Goal: Task Accomplishment & Management: Complete application form

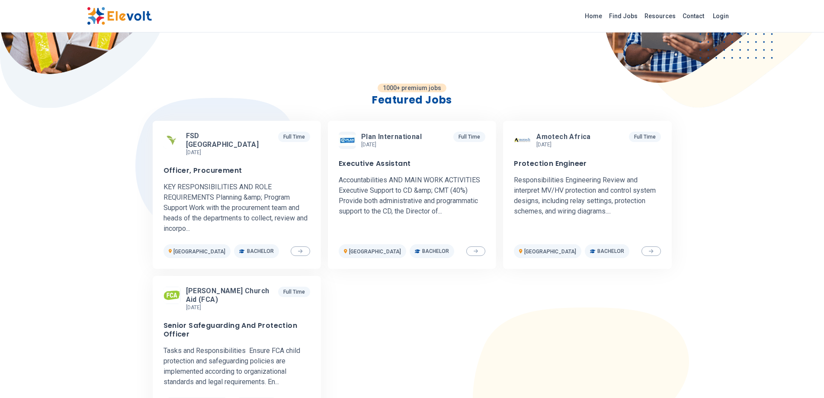
scroll to position [208, 0]
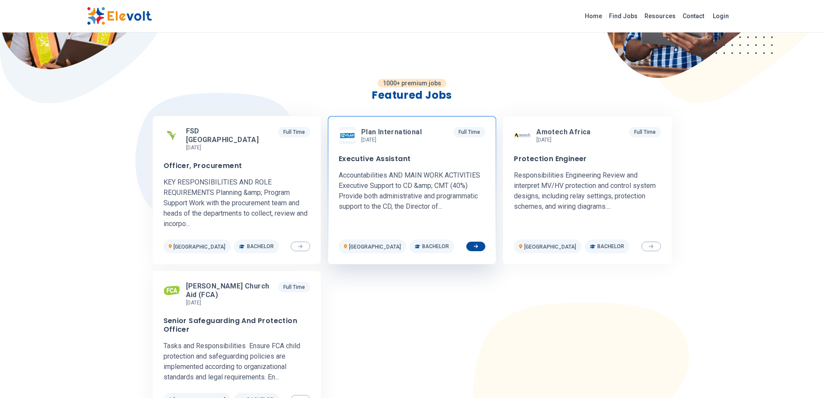
click at [377, 135] on span "Plan International" at bounding box center [391, 132] width 61 height 9
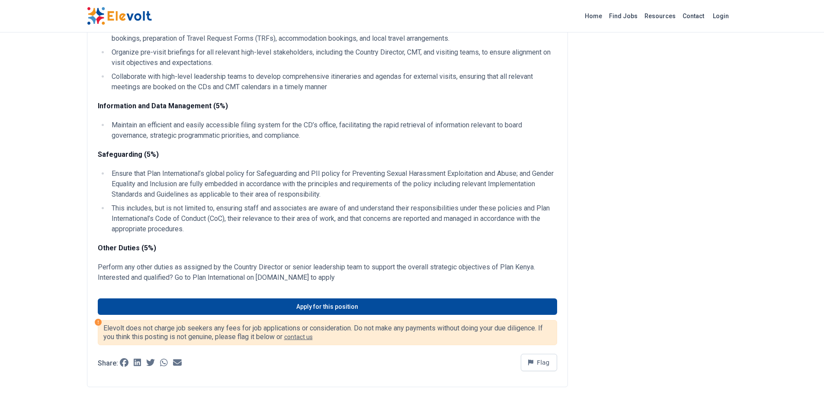
scroll to position [1040, 0]
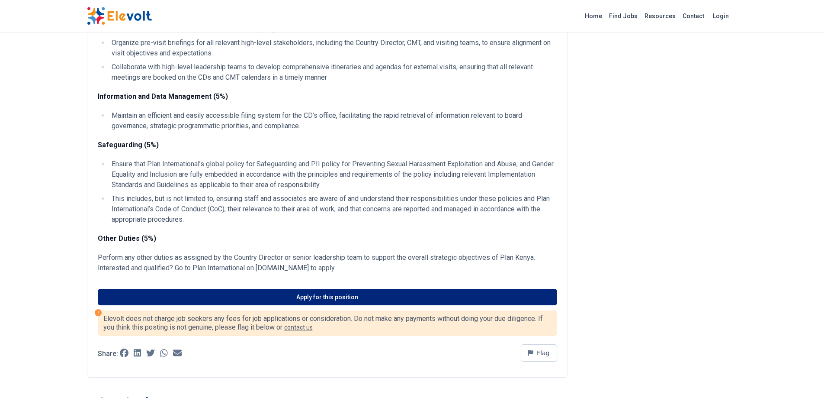
click at [327, 304] on link "Apply for this position" at bounding box center [327, 297] width 459 height 16
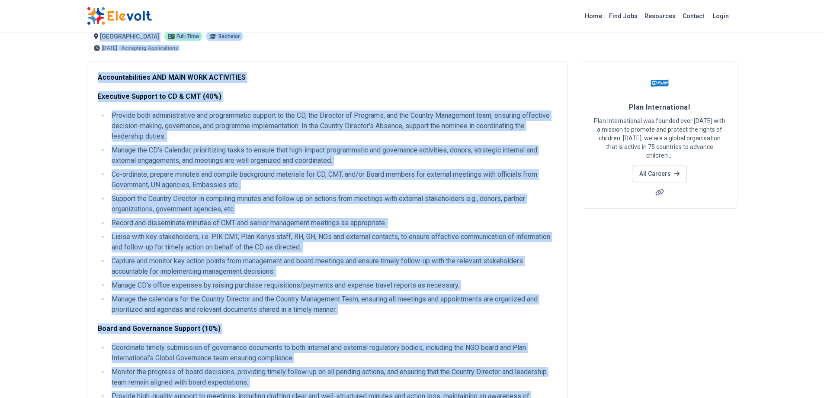
scroll to position [0, 0]
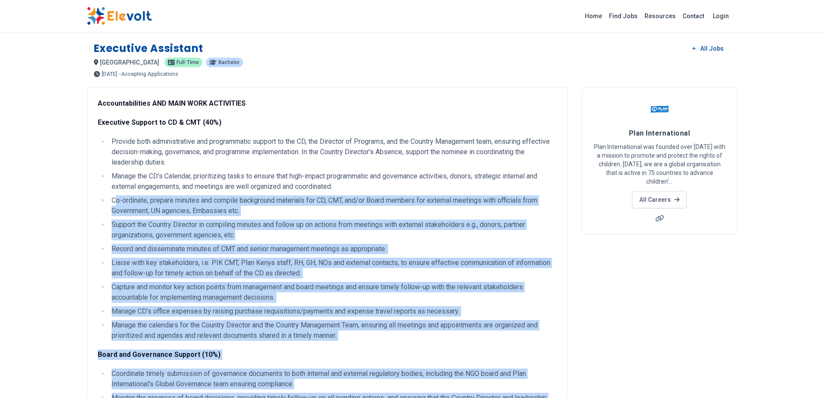
drag, startPoint x: 377, startPoint y: 285, endPoint x: 126, endPoint y: 196, distance: 266.5
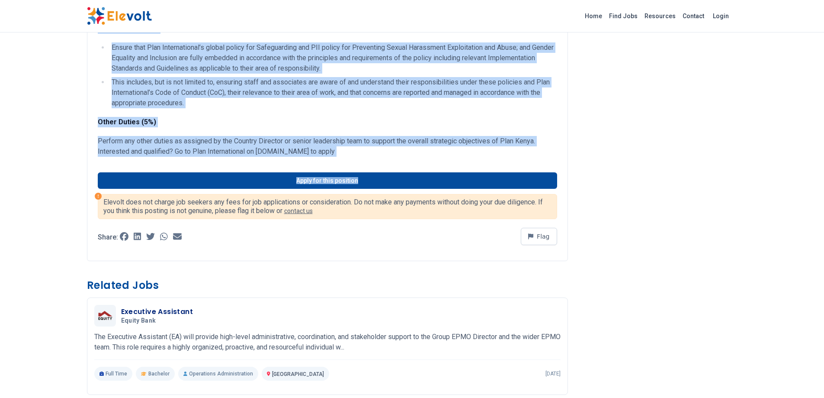
scroll to position [1164, 0]
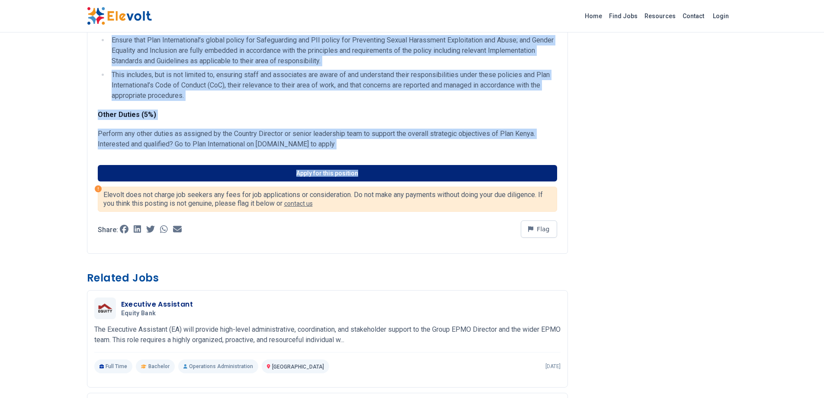
click at [333, 181] on link "Apply for this position" at bounding box center [327, 173] width 459 height 16
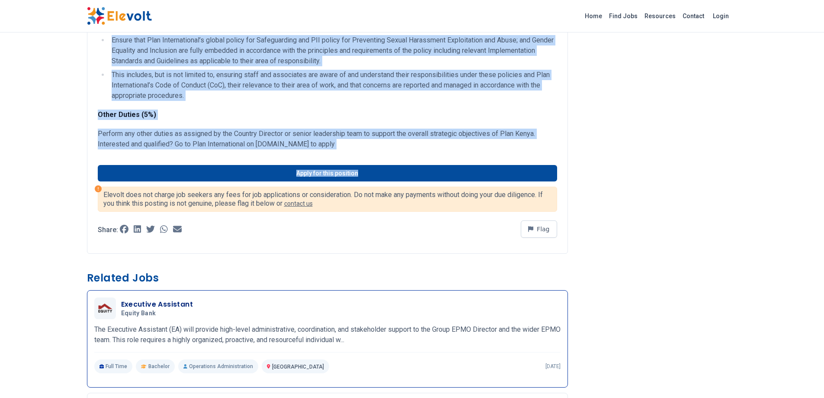
click at [144, 309] on h3 "Executive Assistant" at bounding box center [157, 304] width 72 height 10
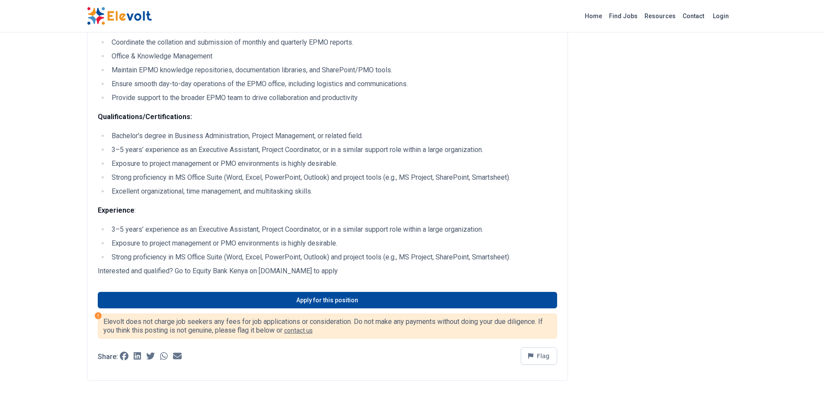
scroll to position [367, 0]
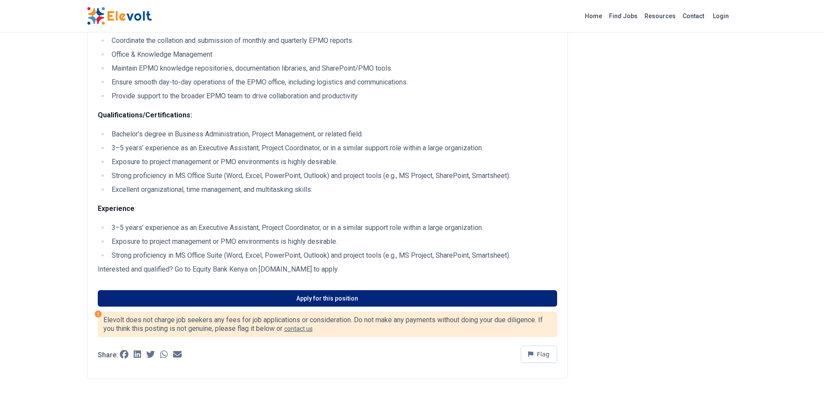
click at [321, 300] on link "Apply for this position" at bounding box center [327, 298] width 459 height 16
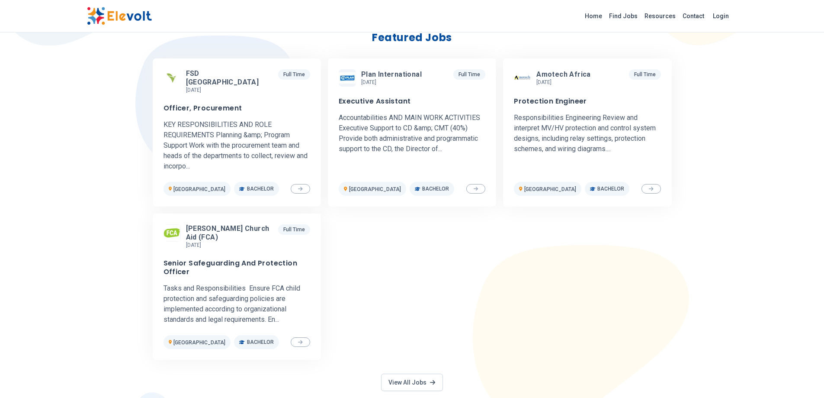
scroll to position [270, 0]
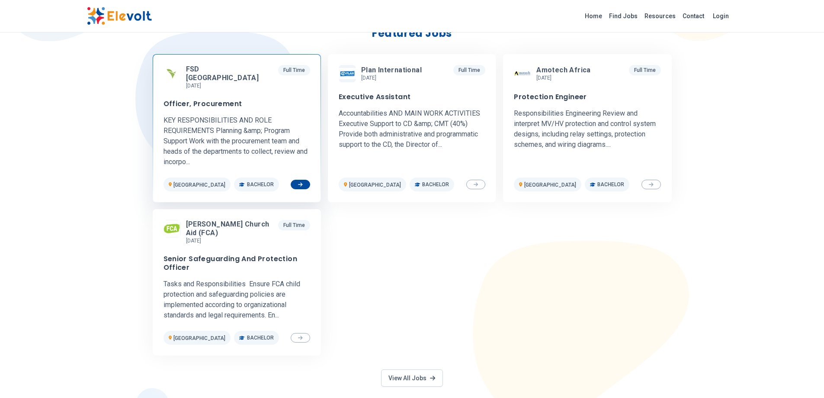
click at [269, 137] on p "KEY RESPONSIBILITIES AND ROLE REQUIREMENTS Planning &amp; Program Support Work …" at bounding box center [237, 141] width 147 height 52
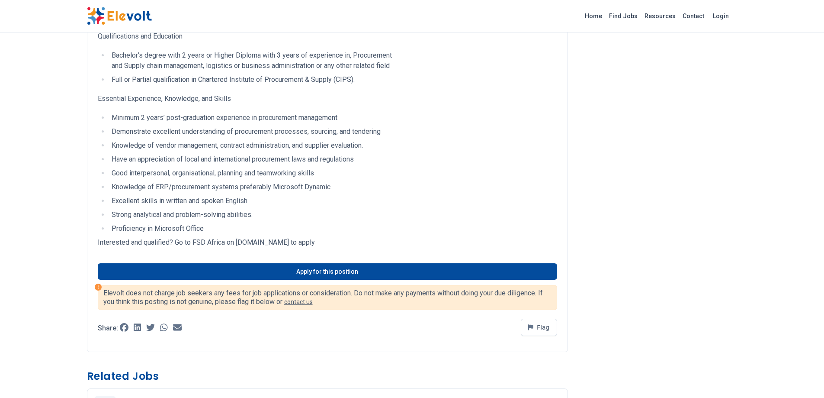
scroll to position [948, 0]
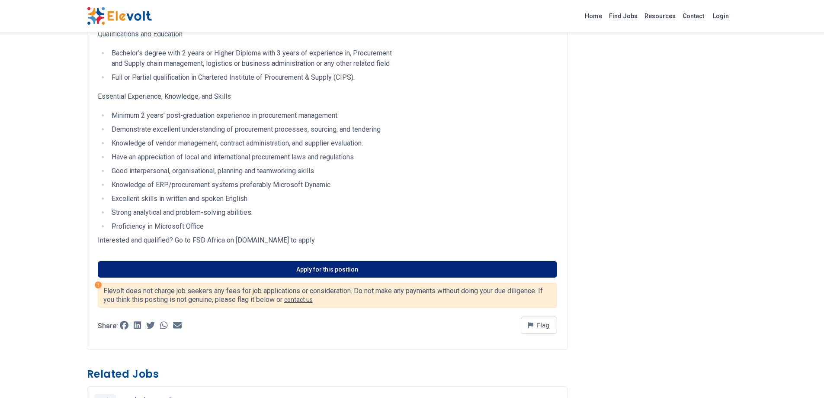
click at [354, 266] on link "Apply for this position" at bounding box center [327, 269] width 459 height 16
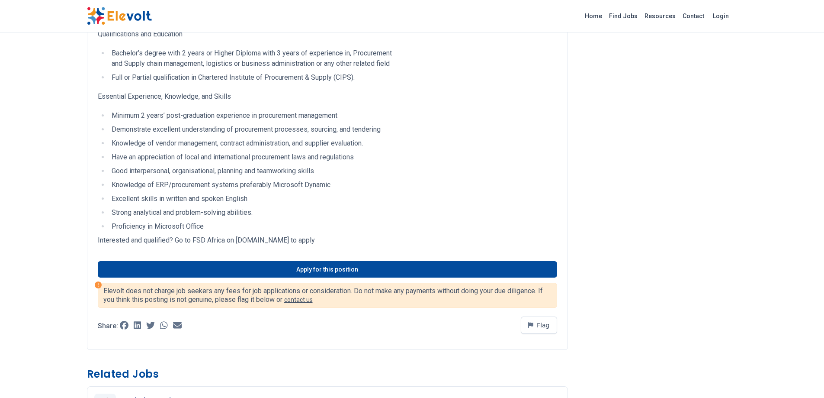
click at [133, 14] on img at bounding box center [119, 16] width 65 height 18
